Goal: Task Accomplishment & Management: Manage account settings

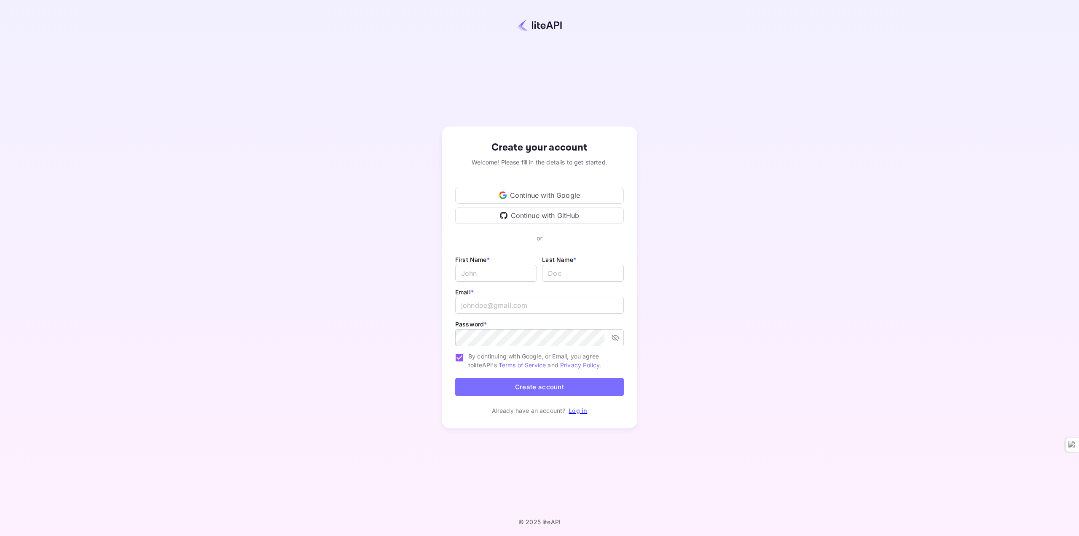
click at [549, 193] on div "Continue with Google" at bounding box center [539, 195] width 169 height 17
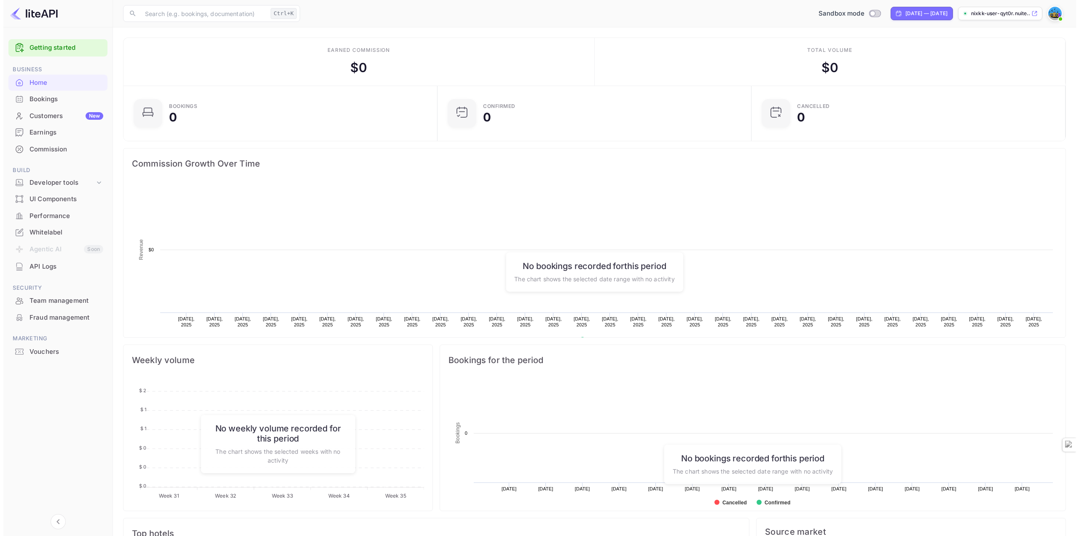
scroll to position [131, 303]
click at [40, 272] on div "API Logs" at bounding box center [54, 266] width 99 height 16
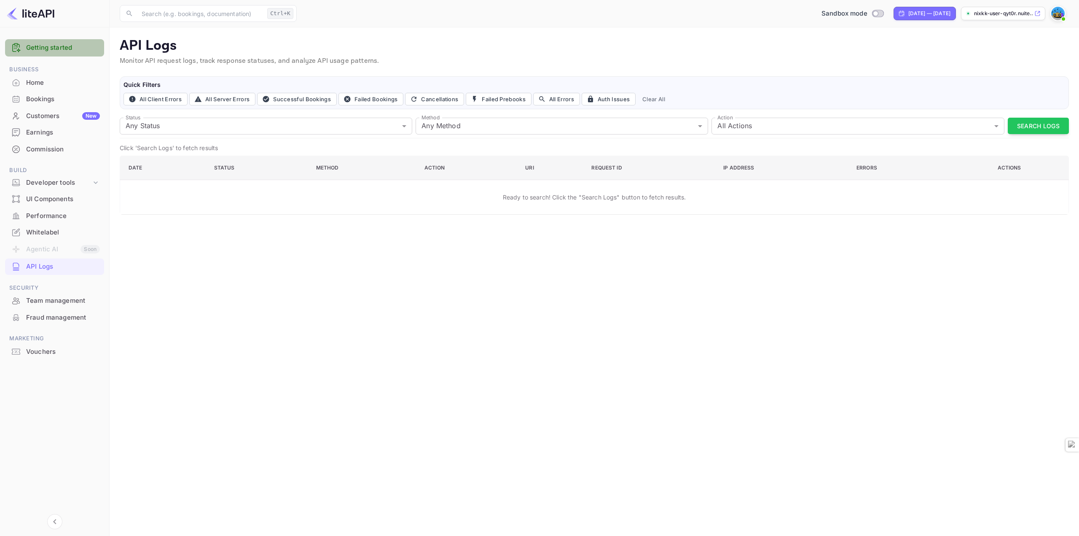
click at [65, 47] on link "Getting started" at bounding box center [63, 48] width 74 height 10
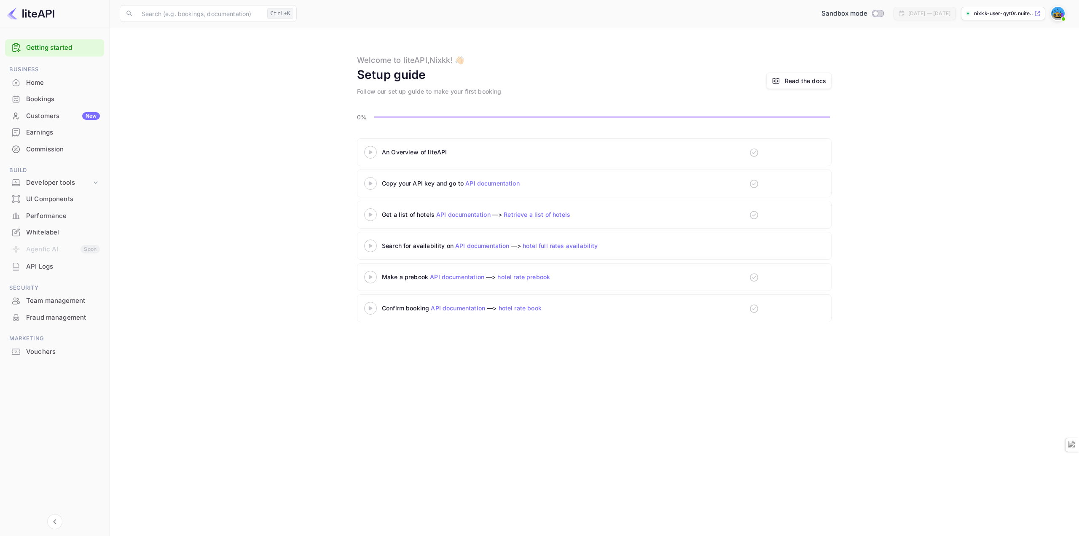
click at [461, 154] on div "An Overview of liteAPI" at bounding box center [487, 152] width 211 height 9
click at [818, 87] on link "Read the docs" at bounding box center [798, 80] width 65 height 16
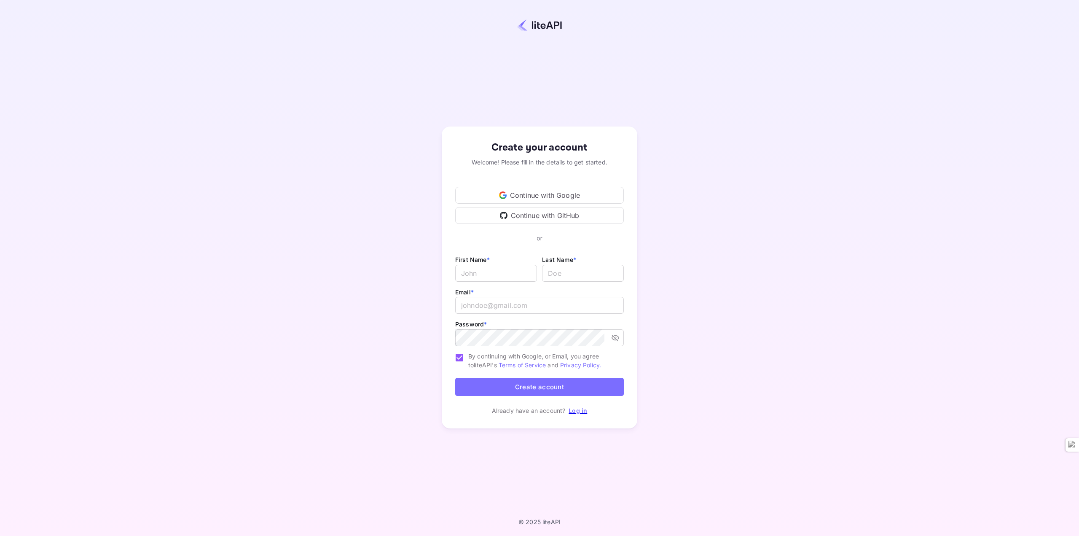
click at [519, 193] on div "Continue with Google" at bounding box center [539, 195] width 169 height 17
click at [545, 199] on div "Continue with Google" at bounding box center [539, 195] width 169 height 17
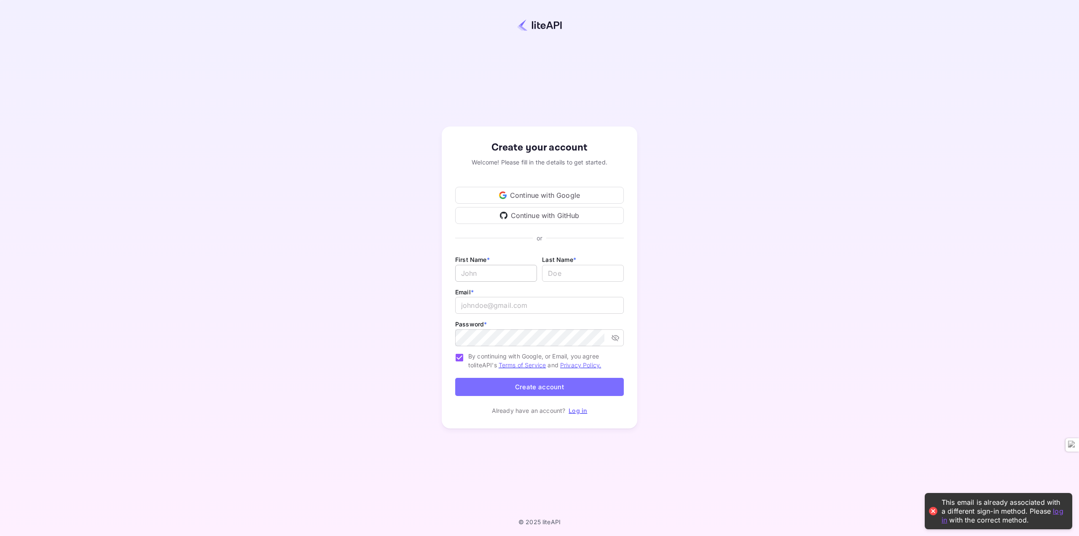
drag, startPoint x: 509, startPoint y: 284, endPoint x: 515, endPoint y: 277, distance: 9.2
click at [511, 282] on div "First Name * ​ Last Name * ​" at bounding box center [539, 270] width 169 height 32
click at [515, 277] on input "Email *" at bounding box center [496, 273] width 82 height 17
type input "[PERSON_NAME]"
type input "Katsapas"
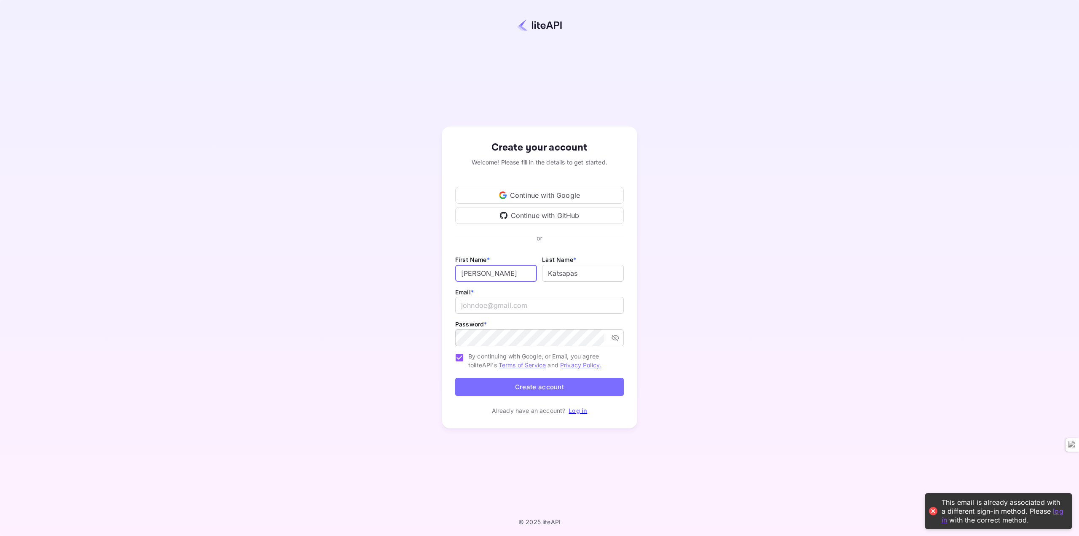
type input "[EMAIL_ADDRESS][DOMAIN_NAME]"
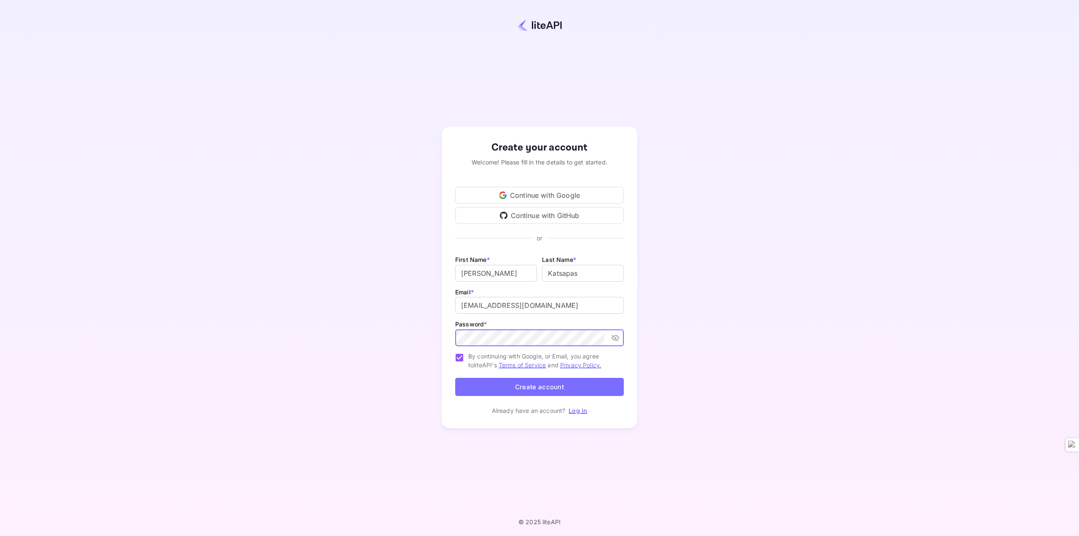
click at [455, 378] on button "Create account" at bounding box center [539, 387] width 169 height 18
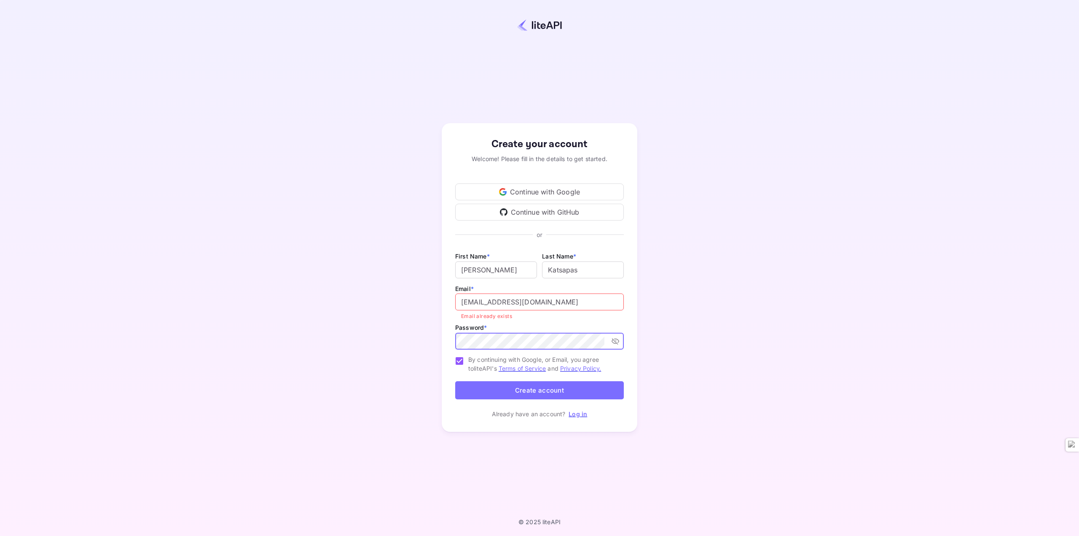
click at [568, 417] on div "Already have an account? Log in" at bounding box center [539, 413] width 169 height 9
click at [572, 416] on link "Log in" at bounding box center [578, 413] width 19 height 7
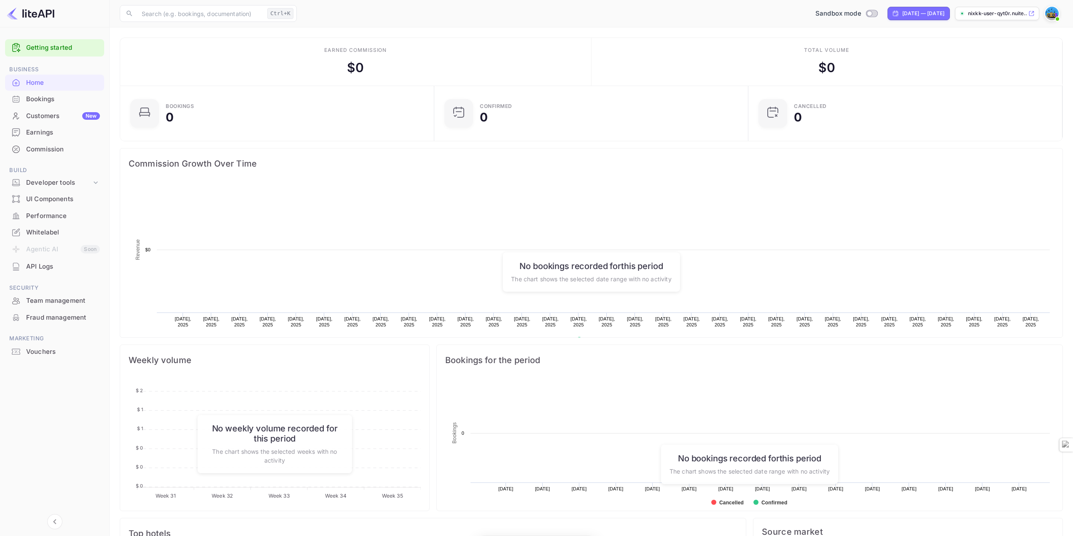
scroll to position [131, 303]
click at [1055, 11] on img at bounding box center [1051, 13] width 13 height 13
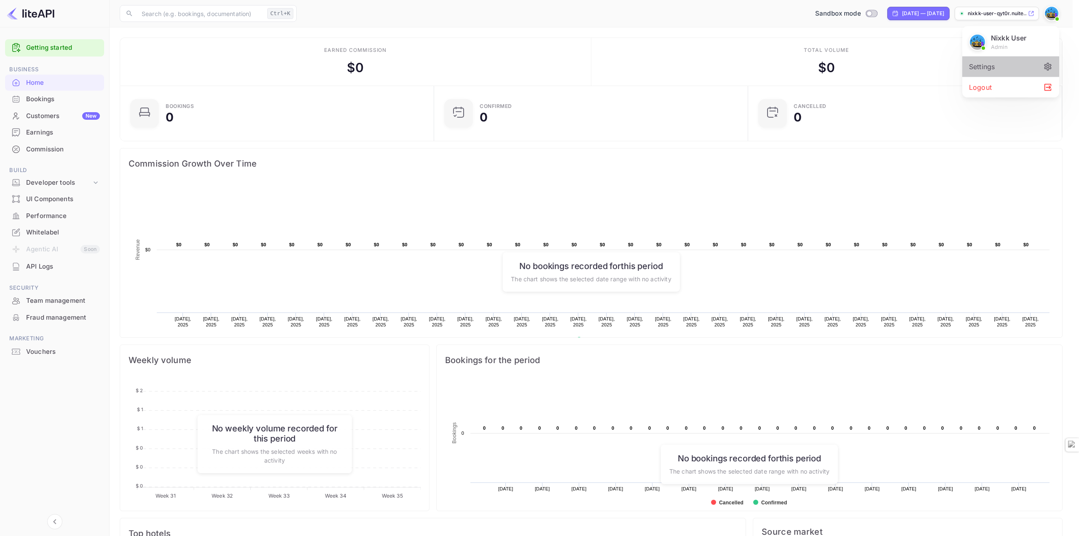
click at [992, 66] on div "Settings" at bounding box center [1010, 66] width 97 height 20
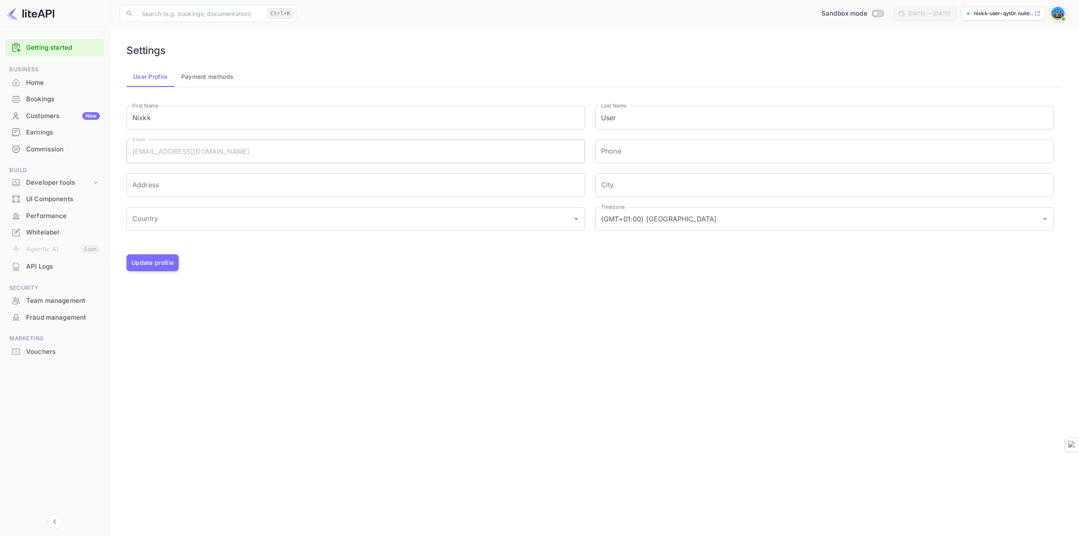
click at [12, 8] on img at bounding box center [31, 13] width 48 height 13
click at [27, 17] on img at bounding box center [31, 13] width 48 height 13
click at [34, 40] on div "Getting started" at bounding box center [54, 47] width 99 height 17
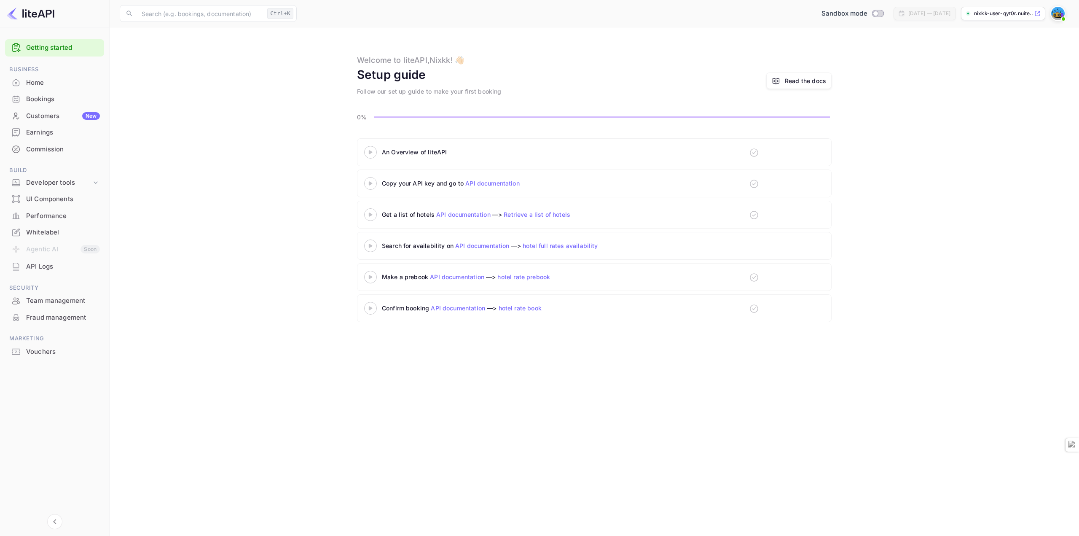
click at [800, 80] on div "Read the docs" at bounding box center [805, 80] width 41 height 9
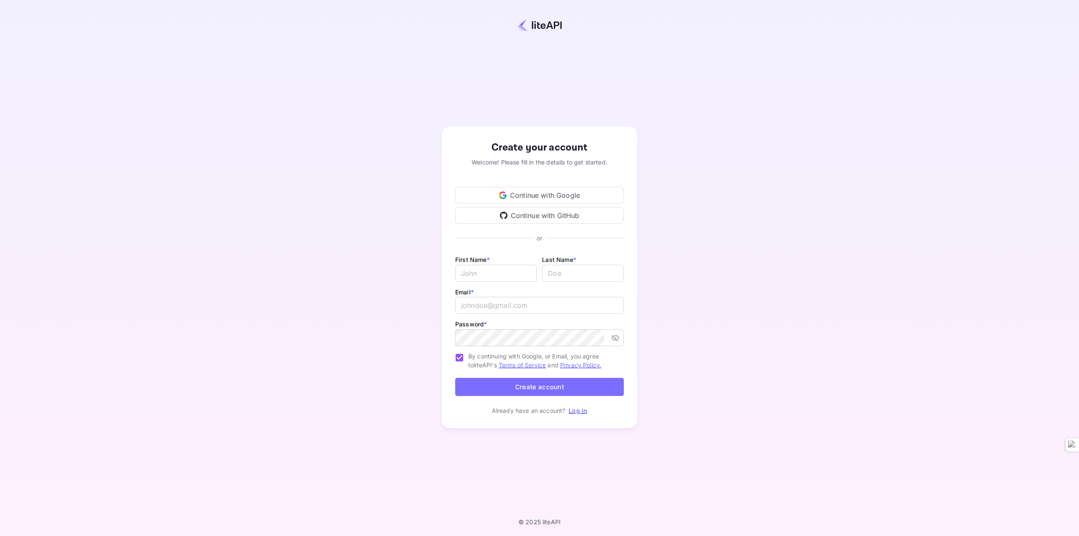
type input "[EMAIL_ADDRESS][DOMAIN_NAME]"
click at [577, 414] on p "Log in" at bounding box center [578, 410] width 19 height 9
click at [580, 410] on link "Log in" at bounding box center [578, 410] width 19 height 7
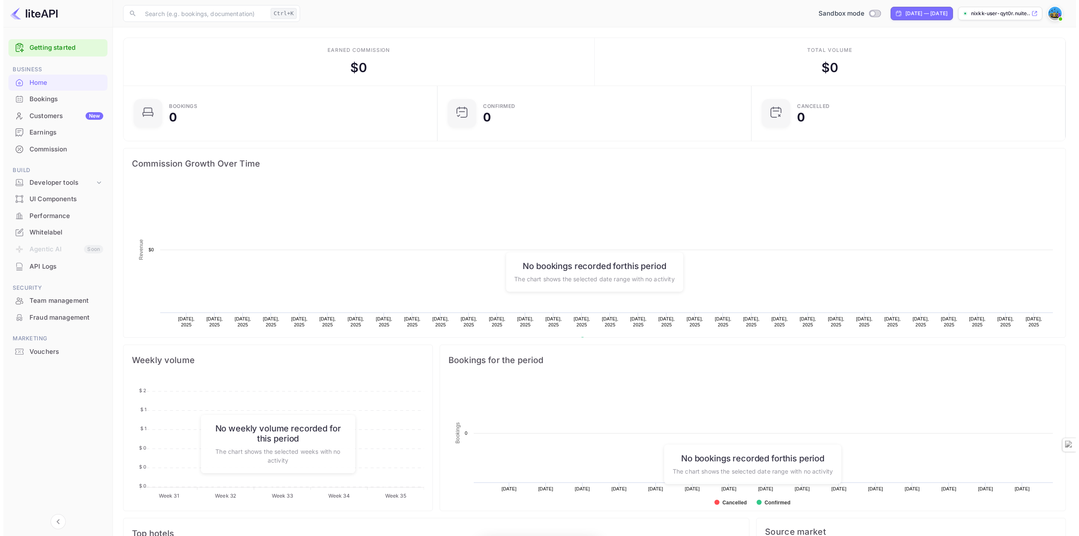
scroll to position [131, 303]
click at [180, 3] on div "​ Ctrl+K ​ Sandbox mode Jul 31, 2025 — Aug 30, 2025 nixkk-user-qyt0r.nuite..." at bounding box center [591, 13] width 963 height 27
click at [189, 11] on input "text" at bounding box center [200, 13] width 127 height 17
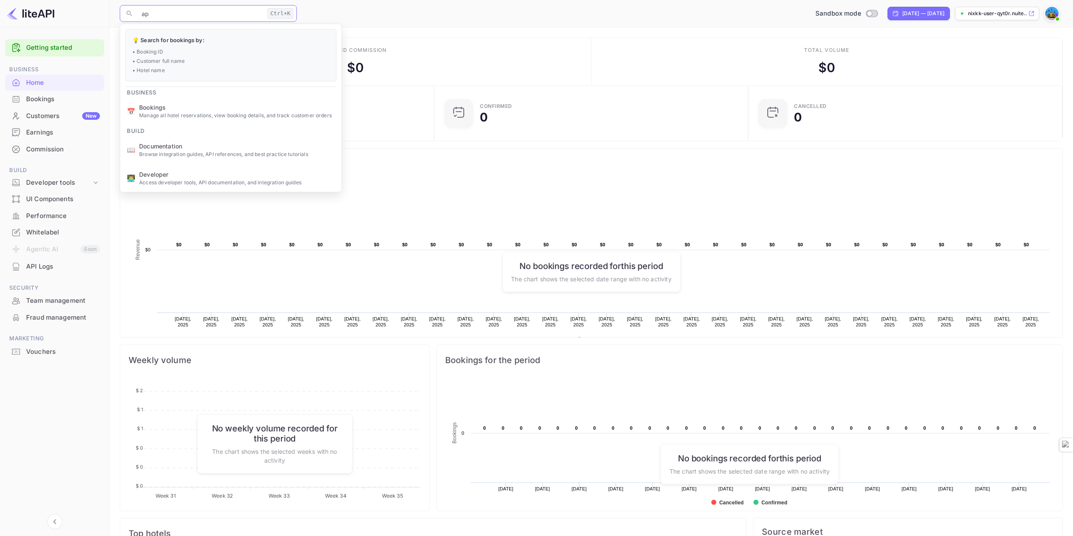
type input "api"
click at [185, 44] on ul "Build 🔑 API keys Generate and manage API credentials for production and sandbox…" at bounding box center [235, 196] width 231 height 345
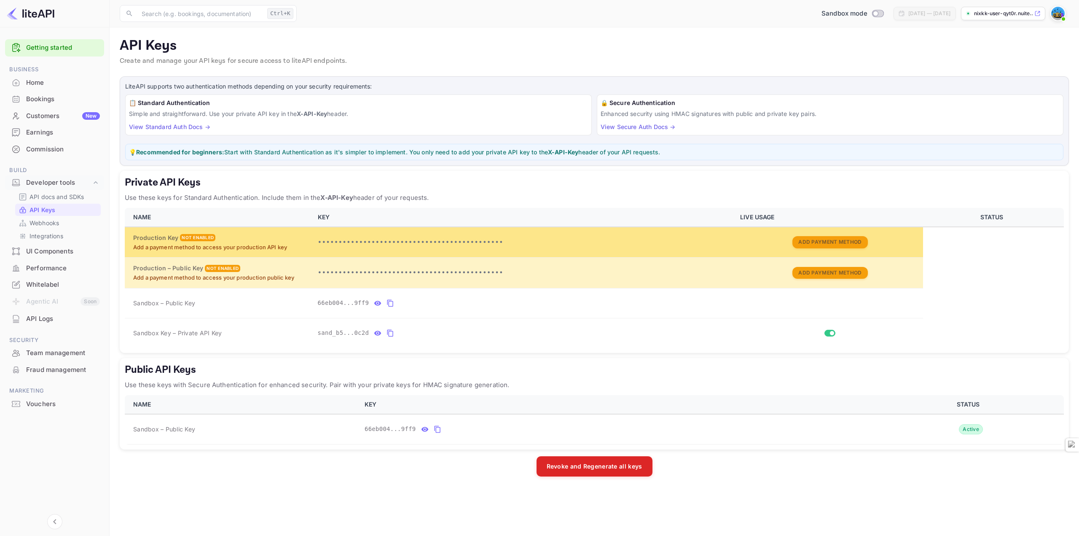
click at [185, 247] on p "Add a payment method to access your production API key" at bounding box center [220, 247] width 174 height 8
click at [199, 239] on div "Not enabled" at bounding box center [197, 237] width 35 height 7
click at [824, 235] on td "Add Payment Method" at bounding box center [829, 242] width 188 height 31
click at [824, 241] on button "Add Payment Method" at bounding box center [829, 242] width 75 height 12
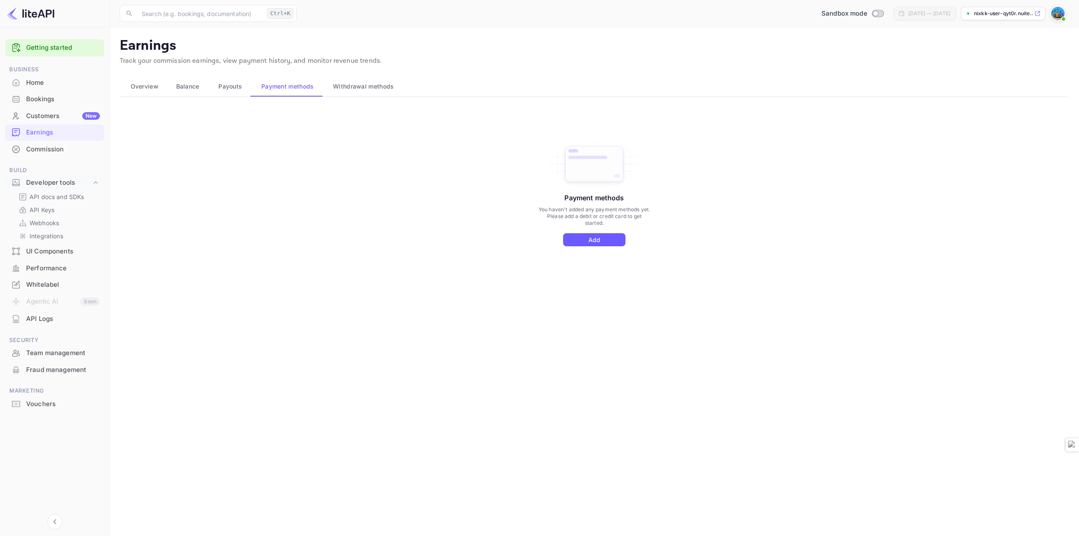
click at [599, 242] on button "Add" at bounding box center [594, 239] width 62 height 13
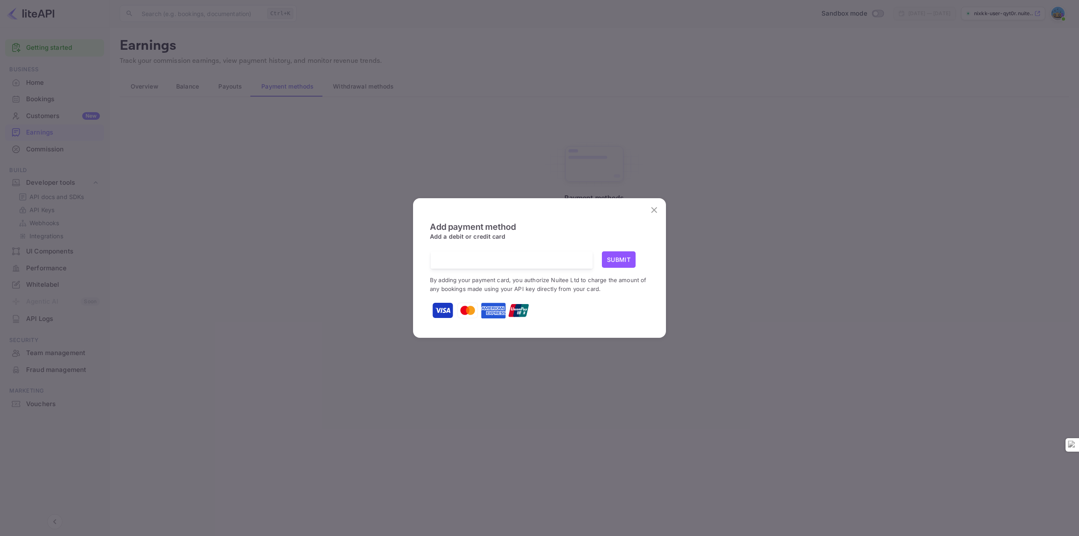
drag, startPoint x: 591, startPoint y: 237, endPoint x: 585, endPoint y: 246, distance: 10.8
click at [591, 236] on h6 "Add a debit or credit card" at bounding box center [539, 236] width 219 height 9
click at [579, 255] on div at bounding box center [515, 259] width 156 height 17
click at [497, 252] on div at bounding box center [515, 259] width 156 height 17
click at [618, 264] on button "Submit" at bounding box center [619, 259] width 34 height 16
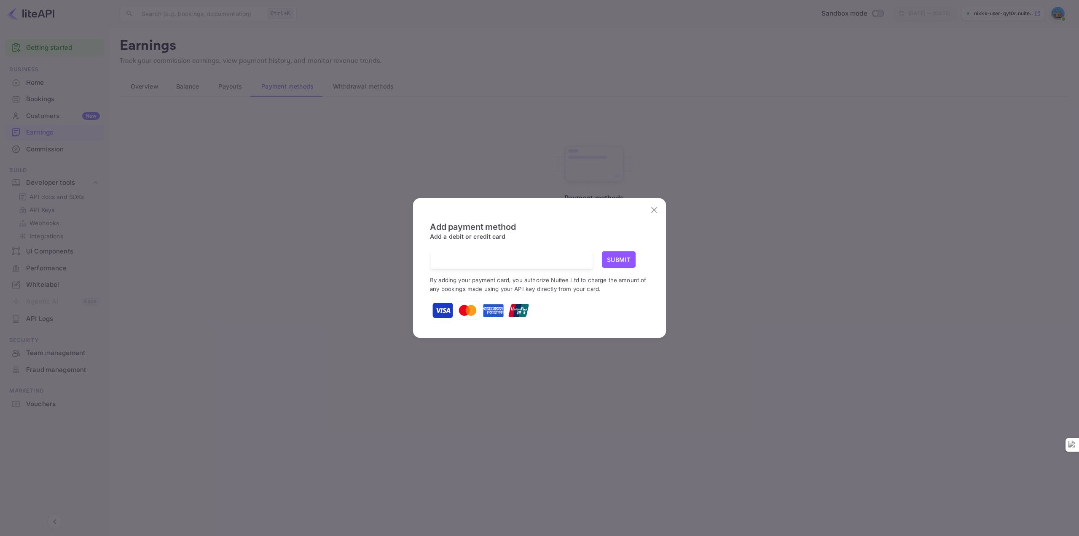
click at [613, 260] on button "Submit" at bounding box center [619, 259] width 34 height 16
click at [623, 263] on button "Submit" at bounding box center [619, 259] width 34 height 16
click at [577, 295] on div "Submit By adding your payment card, you authorize Nuitee Ltd to charge the amou…" at bounding box center [539, 286] width 219 height 70
click at [517, 266] on div at bounding box center [515, 259] width 156 height 17
click at [609, 254] on button "Submit" at bounding box center [619, 259] width 34 height 16
